Goal: Task Accomplishment & Management: Use online tool/utility

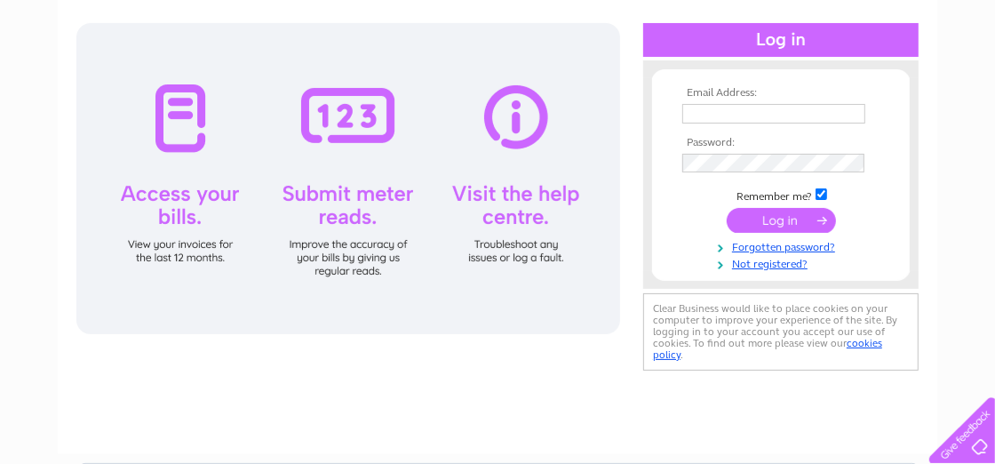
type input "secretary@bearsdengolfclub.com"
click at [776, 213] on input "submit" at bounding box center [780, 220] width 109 height 25
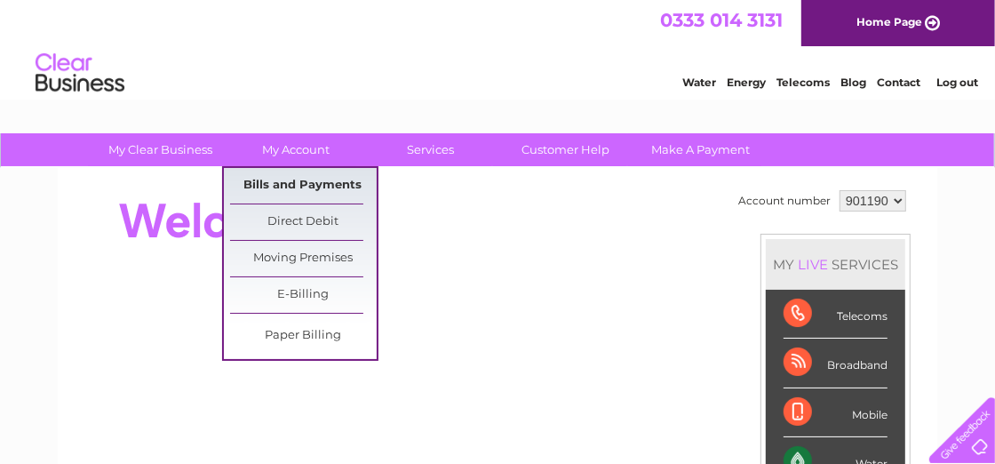
click at [287, 185] on link "Bills and Payments" at bounding box center [303, 186] width 147 height 36
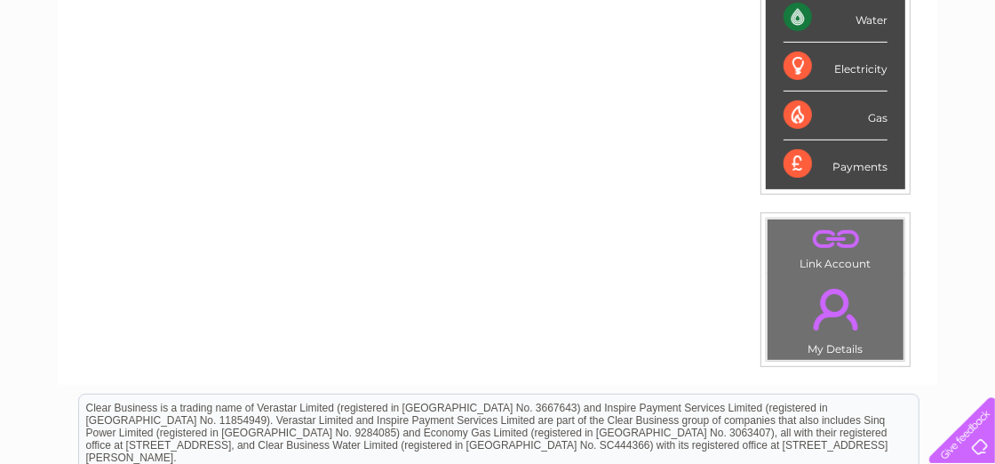
scroll to position [443, 0]
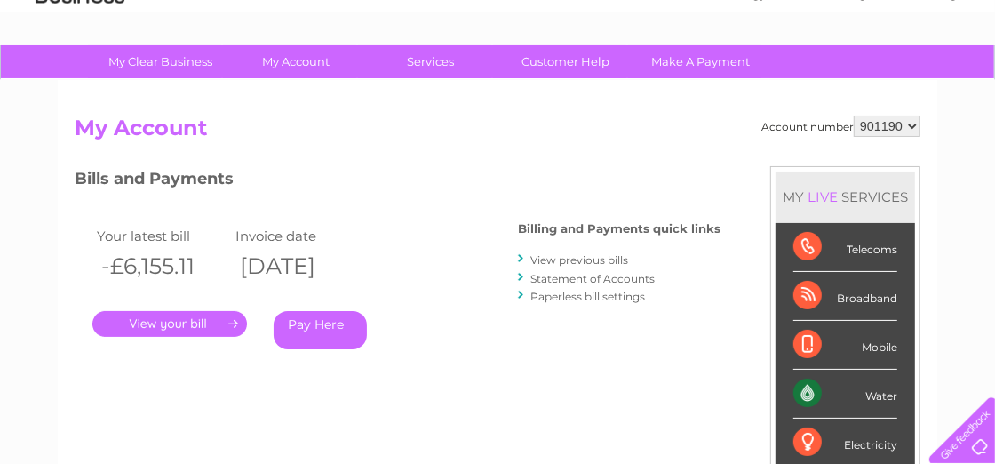
scroll to position [177, 0]
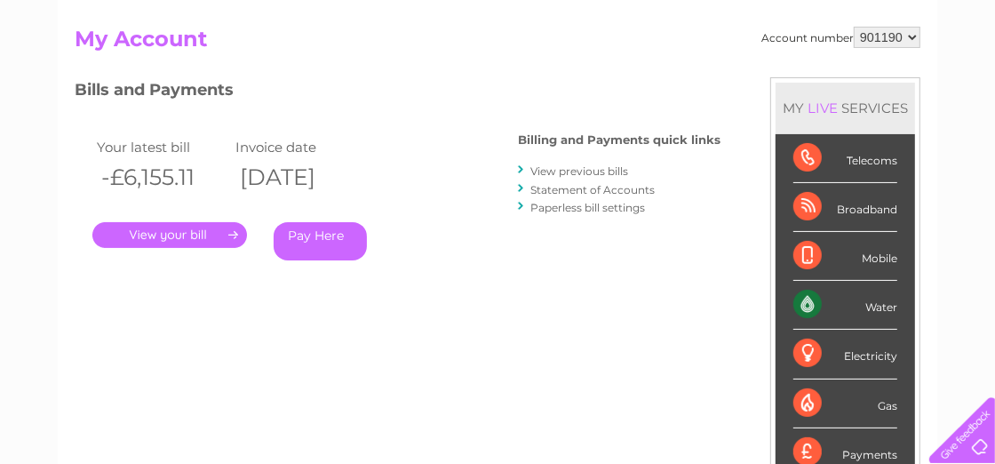
click at [588, 189] on link "Statement of Accounts" at bounding box center [592, 189] width 124 height 13
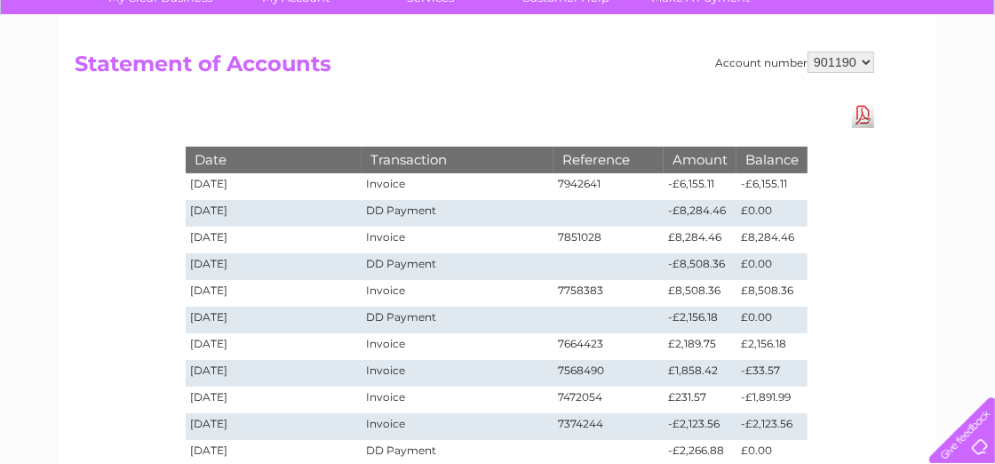
scroll to position [177, 0]
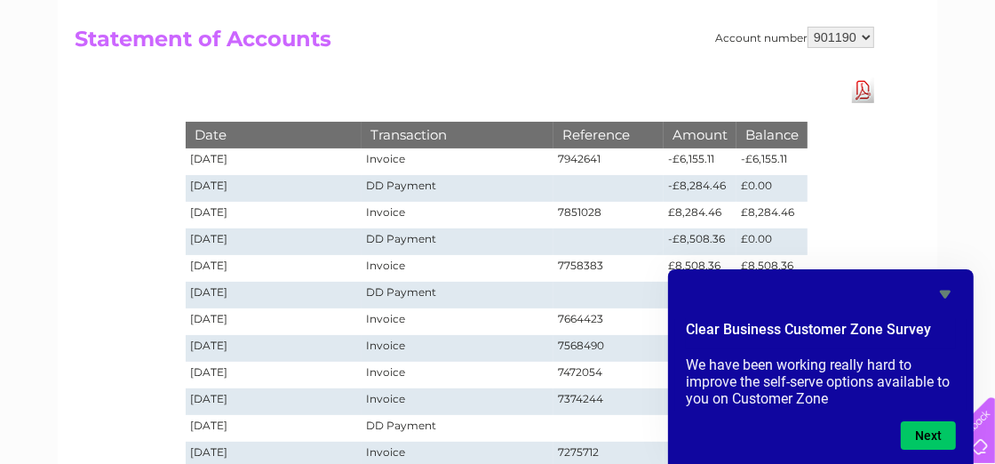
click at [935, 210] on div "Account number 901190 Statement of Accounts Download Pdf Date Transaction Refer…" at bounding box center [497, 349] width 879 height 717
click at [944, 293] on icon "Hide survey" at bounding box center [945, 294] width 11 height 8
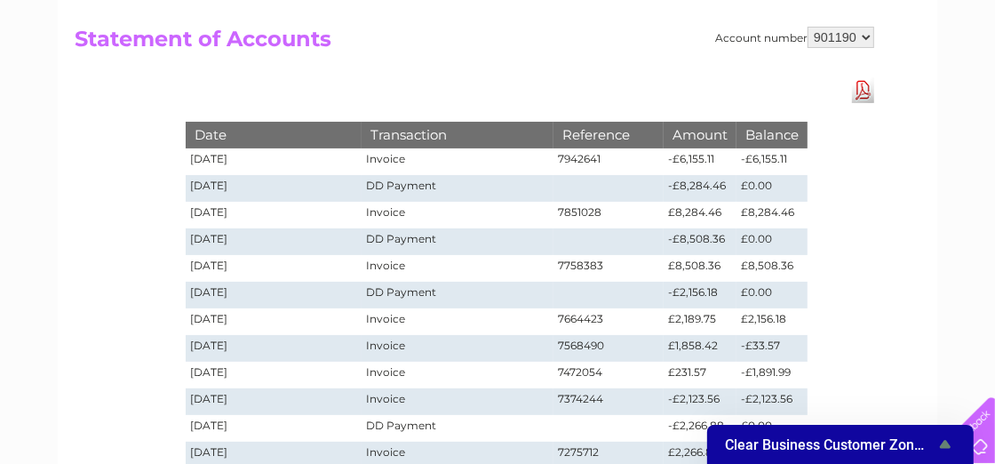
scroll to position [0, 0]
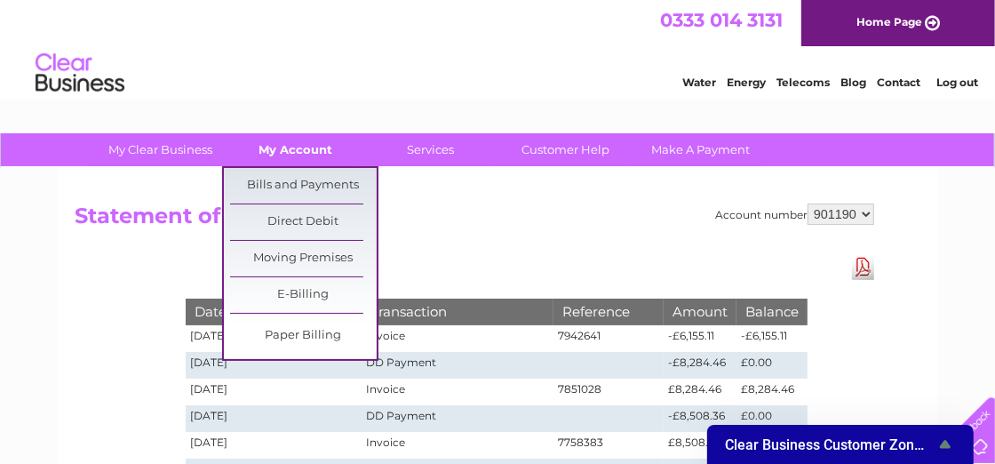
click at [298, 150] on link "My Account" at bounding box center [296, 149] width 147 height 33
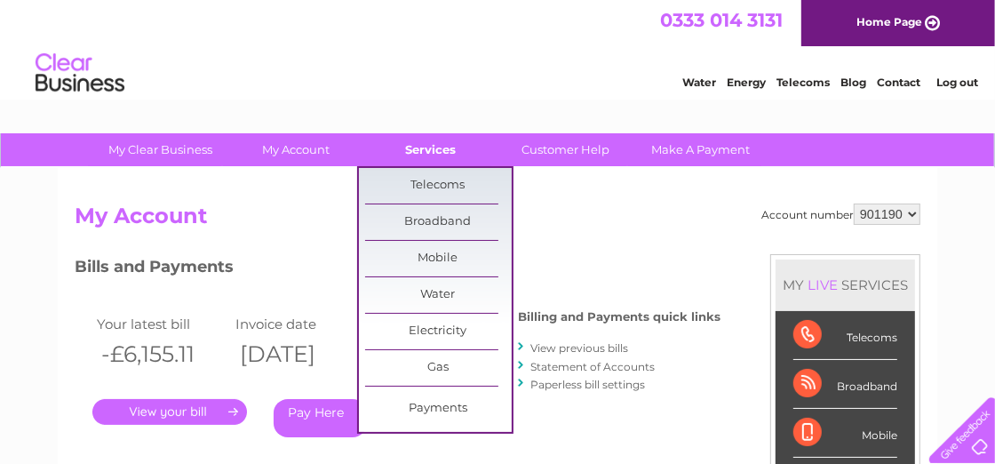
click at [425, 157] on link "Services" at bounding box center [431, 149] width 147 height 33
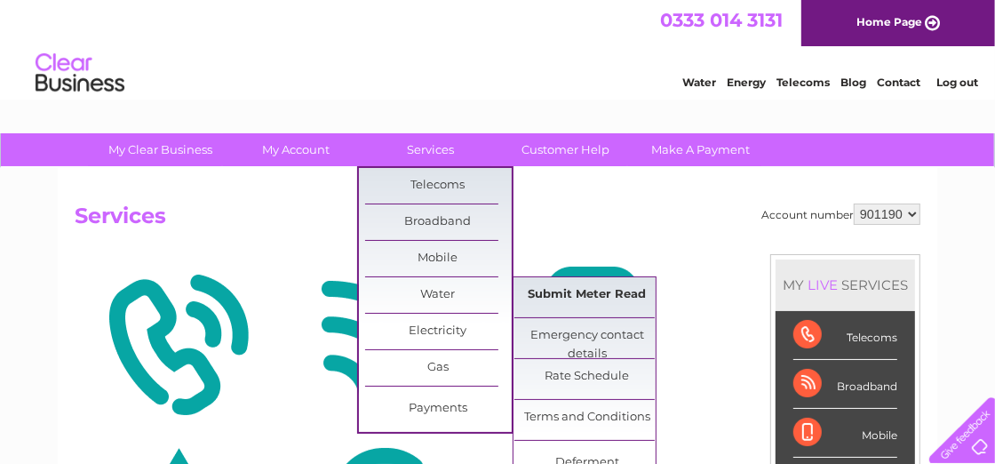
click at [544, 295] on link "Submit Meter Read" at bounding box center [587, 295] width 147 height 36
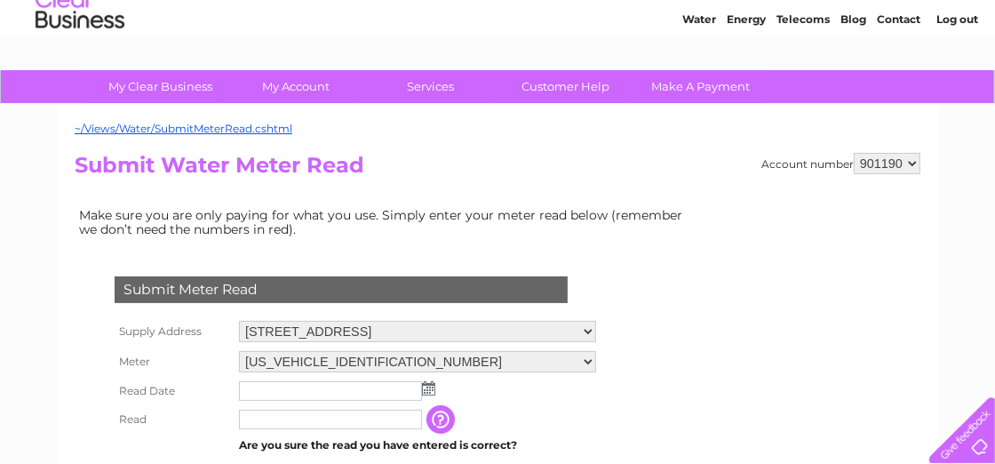
scroll to position [88, 0]
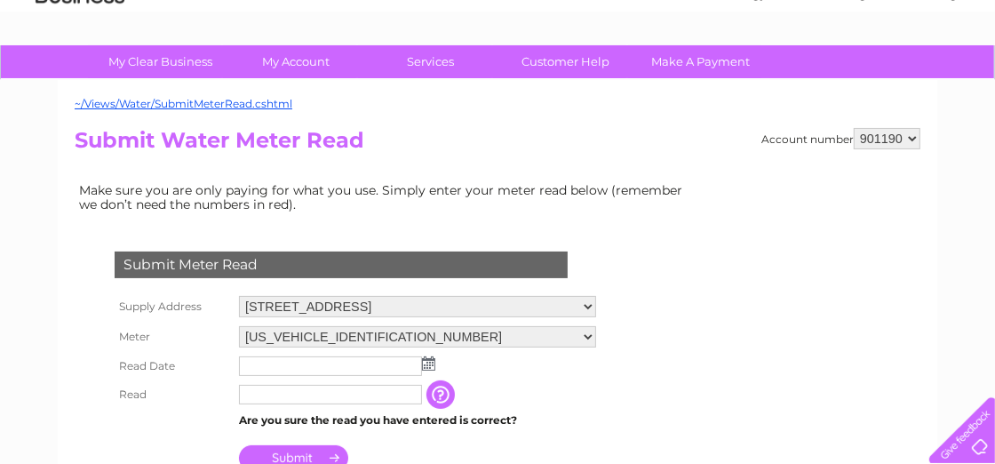
click at [423, 357] on img at bounding box center [428, 363] width 13 height 14
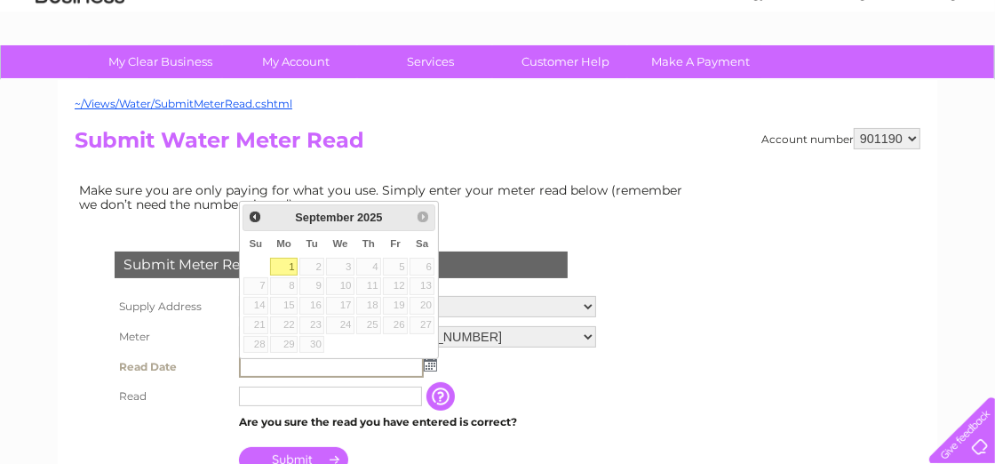
click at [293, 263] on link "1" at bounding box center [284, 267] width 28 height 18
type input "[DATE]"
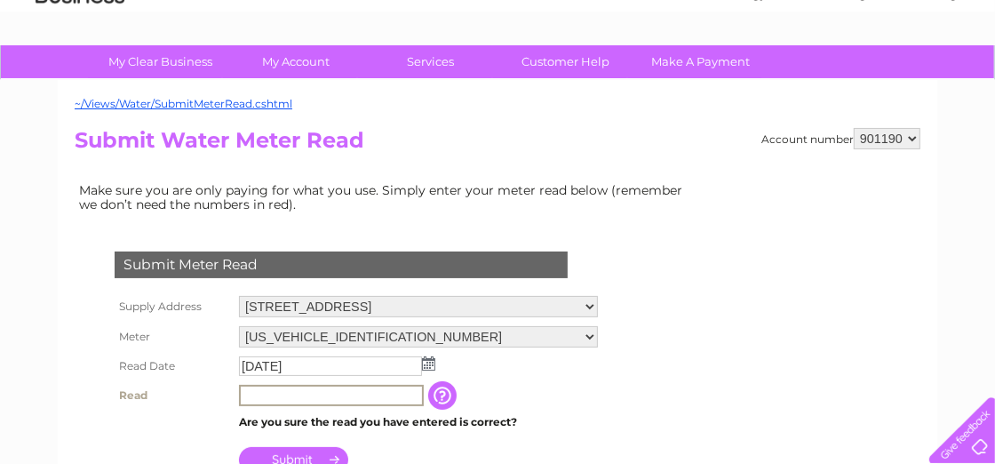
click at [267, 388] on input "text" at bounding box center [331, 395] width 185 height 21
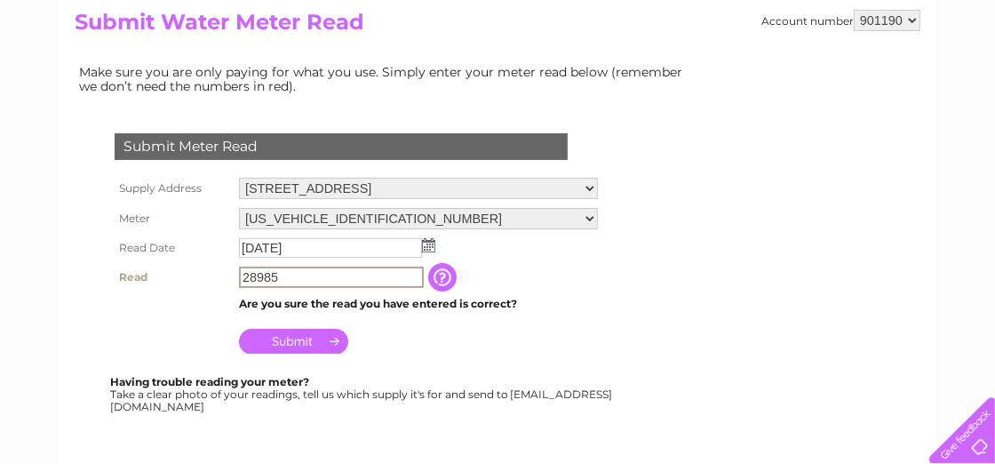
scroll to position [266, 0]
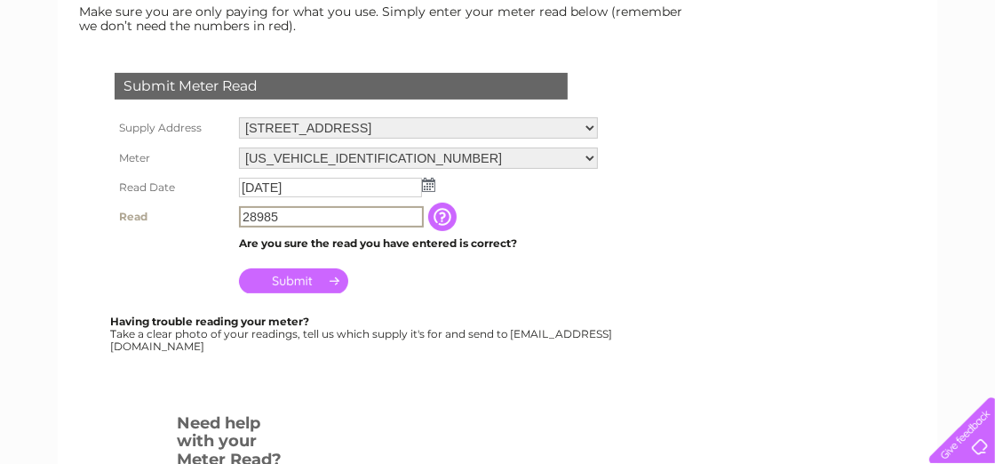
type input "28985"
click at [298, 277] on input "Submit" at bounding box center [293, 280] width 109 height 25
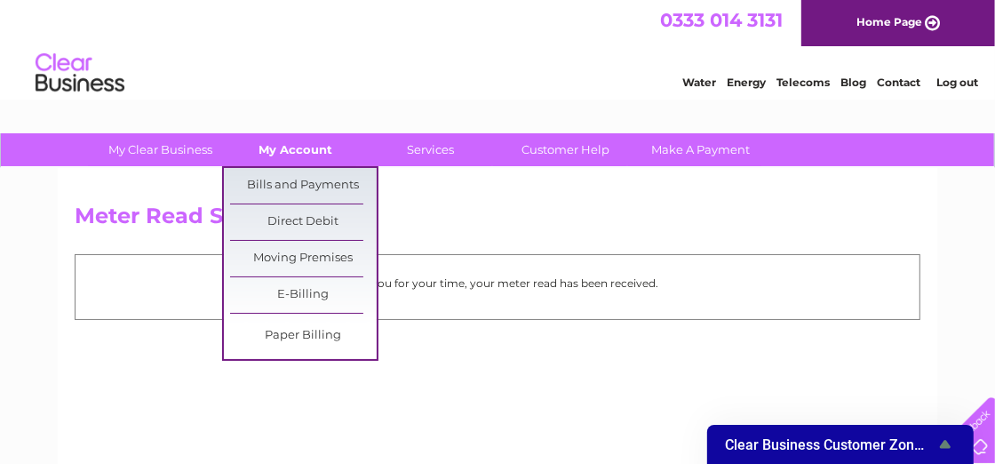
click at [303, 148] on link "My Account" at bounding box center [296, 149] width 147 height 33
